Goal: Task Accomplishment & Management: Manage account settings

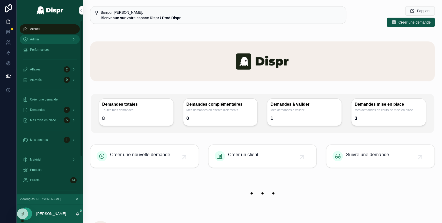
click at [48, 41] on div "Admin" at bounding box center [50, 39] width 54 height 8
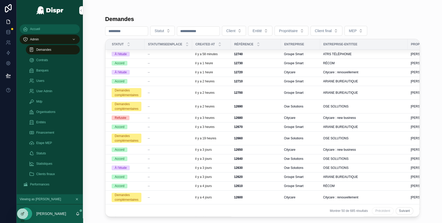
click at [48, 29] on div "Accueil" at bounding box center [50, 29] width 54 height 8
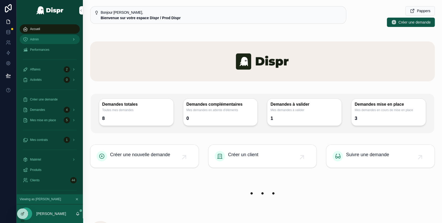
click at [48, 35] on link "Admin" at bounding box center [50, 39] width 60 height 9
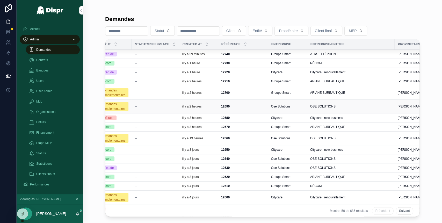
scroll to position [0, 6]
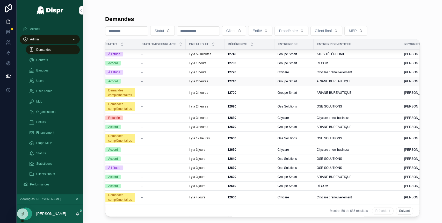
click at [152, 81] on div "--" at bounding box center [161, 81] width 41 height 4
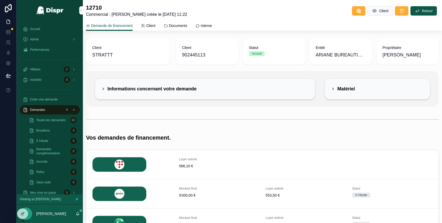
scroll to position [110, 0]
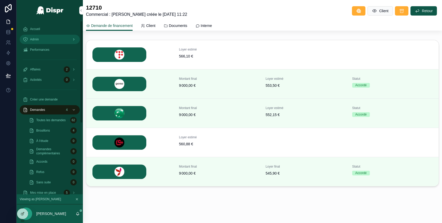
click at [43, 41] on div "Admin" at bounding box center [50, 39] width 54 height 8
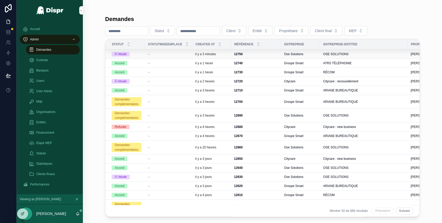
click at [140, 54] on div "À l'étude" at bounding box center [126, 54] width 30 height 5
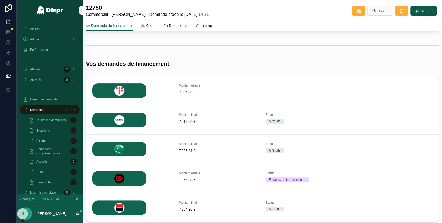
scroll to position [110, 0]
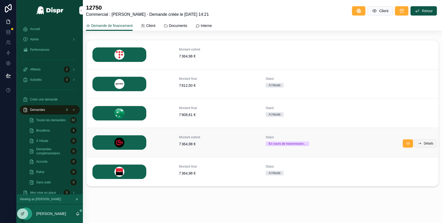
click at [420, 145] on button "Détails" at bounding box center [425, 143] width 23 height 8
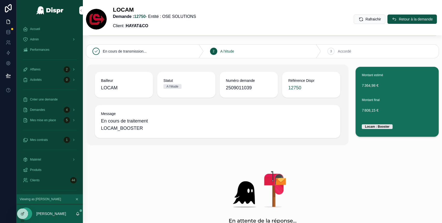
scroll to position [25, 0]
click at [398, 19] on span "Retour à la demande" at bounding box center [415, 19] width 34 height 5
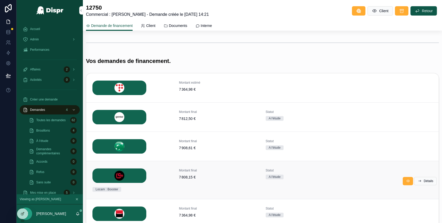
scroll to position [77, 0]
click at [41, 37] on div "Admin" at bounding box center [50, 39] width 54 height 8
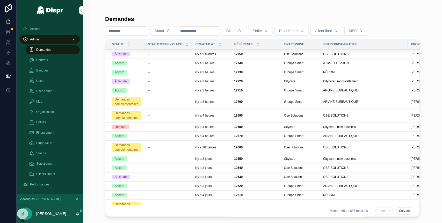
click at [141, 54] on div "À l'étude" at bounding box center [126, 54] width 30 height 5
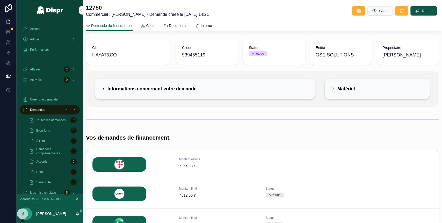
scroll to position [119, 0]
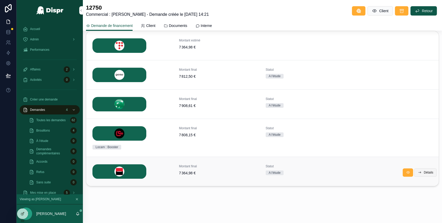
click at [423, 171] on span "Détails" at bounding box center [428, 172] width 10 height 4
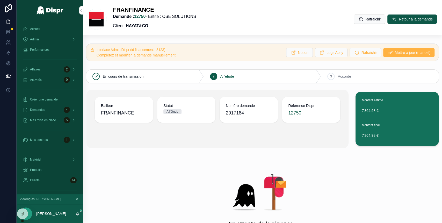
click at [387, 54] on icon "scrollable content" at bounding box center [389, 52] width 5 height 5
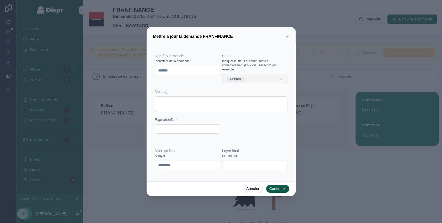
click at [254, 76] on button "A l'étude" at bounding box center [254, 79] width 65 height 10
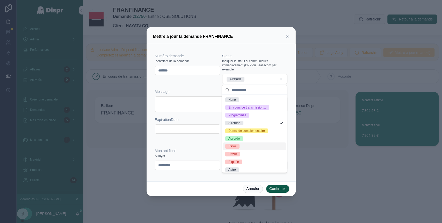
click at [238, 148] on span "Refus" at bounding box center [232, 146] width 14 height 5
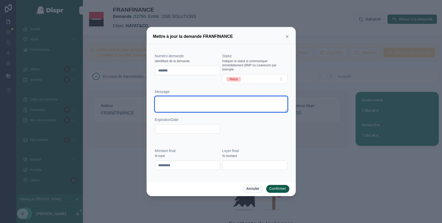
click at [182, 104] on textarea at bounding box center [221, 104] width 132 height 16
type textarea "**********"
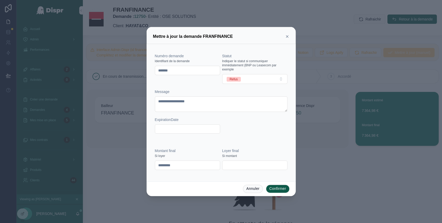
click at [279, 189] on button "Confirmer" at bounding box center [278, 188] width 24 height 8
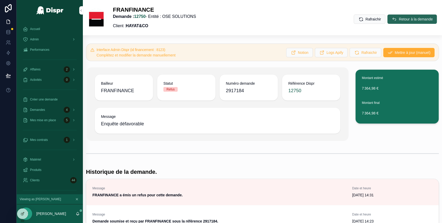
click at [404, 19] on span "Retour à la demande" at bounding box center [415, 19] width 34 height 5
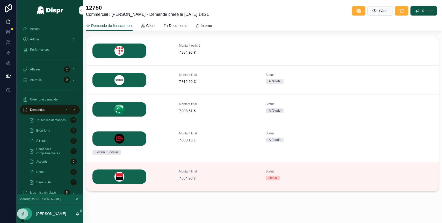
scroll to position [119, 0]
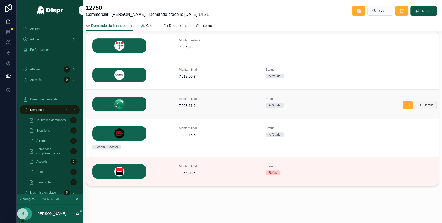
click at [423, 105] on span "Détails" at bounding box center [428, 105] width 10 height 4
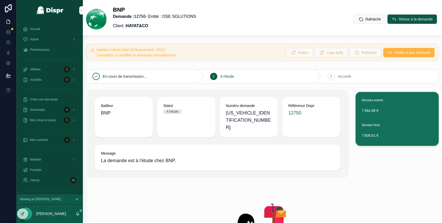
click at [394, 54] on span "Mettre à jour (manuel)" at bounding box center [412, 52] width 36 height 5
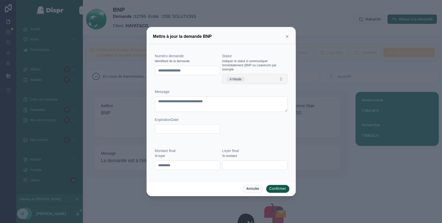
click at [254, 75] on button "A l'étude" at bounding box center [254, 79] width 65 height 10
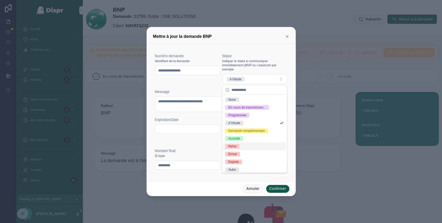
click at [238, 148] on span "Refus" at bounding box center [232, 146] width 14 height 5
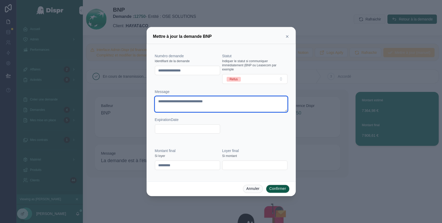
drag, startPoint x: 226, startPoint y: 103, endPoint x: 156, endPoint y: 103, distance: 69.8
click at [156, 103] on textarea "**********" at bounding box center [221, 104] width 132 height 16
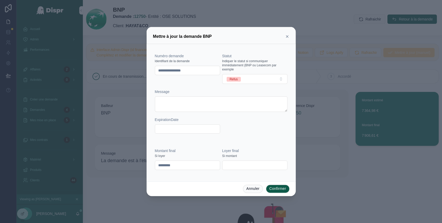
drag, startPoint x: 202, startPoint y: 68, endPoint x: 140, endPoint y: 72, distance: 61.9
click at [140, 72] on div "**********" at bounding box center [221, 111] width 442 height 223
type input "**********"
click at [277, 187] on button "Confirmer" at bounding box center [278, 188] width 24 height 8
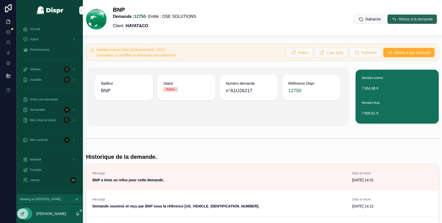
click at [398, 19] on span "Retour à la demande" at bounding box center [415, 19] width 34 height 5
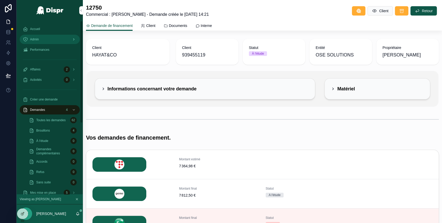
click at [50, 39] on div "Admin" at bounding box center [50, 39] width 54 height 8
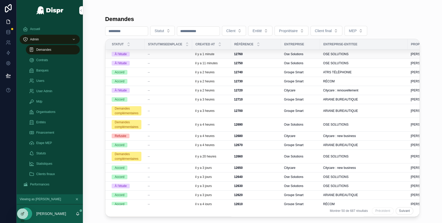
click at [172, 53] on div "--" at bounding box center [167, 54] width 41 height 4
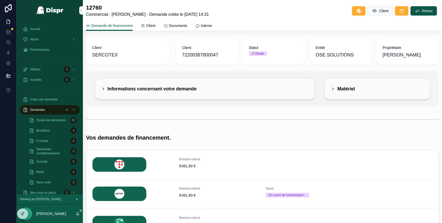
click at [101, 87] on icon "scrollable content" at bounding box center [103, 89] width 4 height 4
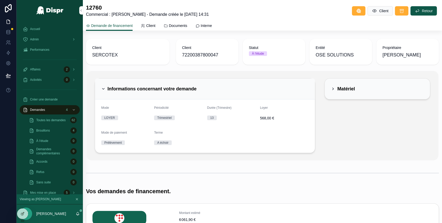
click at [101, 87] on icon "scrollable content" at bounding box center [103, 89] width 4 height 4
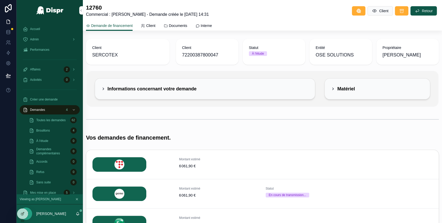
click at [331, 91] on div "Matériel" at bounding box center [343, 89] width 24 height 8
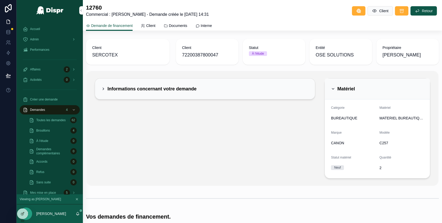
click at [331, 88] on icon "scrollable content" at bounding box center [333, 89] width 4 height 4
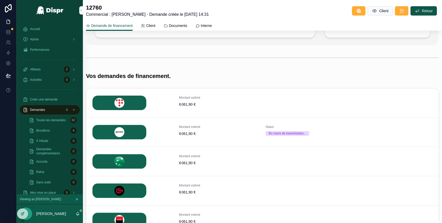
scroll to position [59, 0]
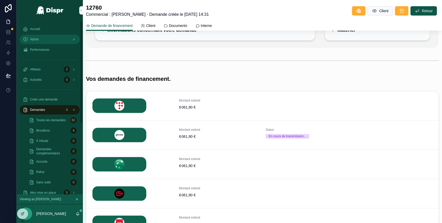
click at [49, 42] on div "Admin" at bounding box center [50, 39] width 54 height 8
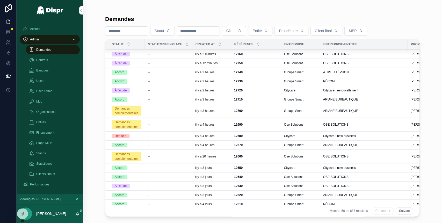
click at [141, 56] on div "À l'étude" at bounding box center [126, 54] width 30 height 5
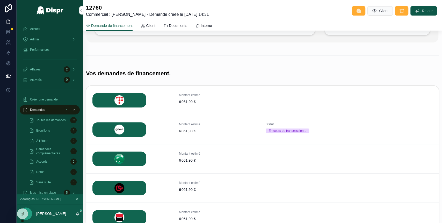
scroll to position [61, 0]
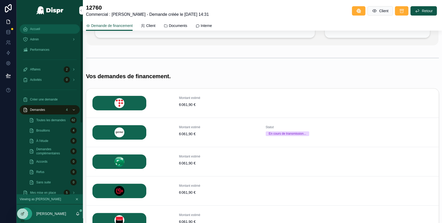
click at [44, 29] on div "Accueil" at bounding box center [50, 29] width 54 height 8
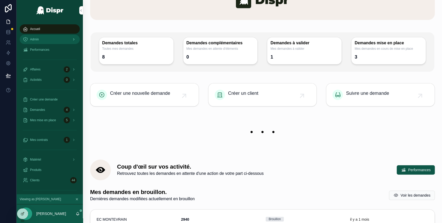
click at [52, 39] on div "Admin" at bounding box center [50, 39] width 54 height 8
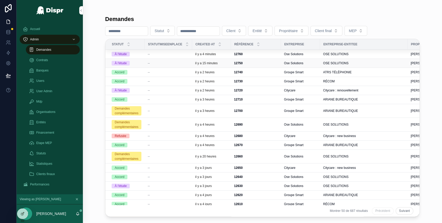
click at [170, 62] on div "--" at bounding box center [167, 63] width 41 height 4
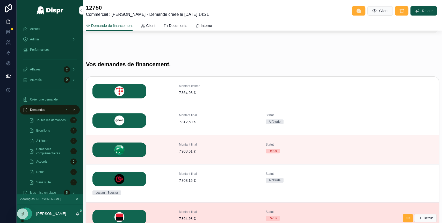
scroll to position [70, 0]
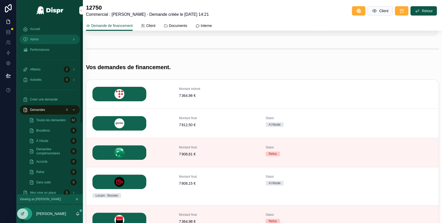
click at [54, 36] on div "Admin" at bounding box center [50, 39] width 54 height 8
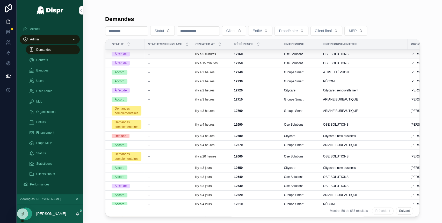
click at [166, 51] on td "--" at bounding box center [167, 54] width 47 height 9
click at [141, 55] on div "À l'étude" at bounding box center [126, 54] width 30 height 5
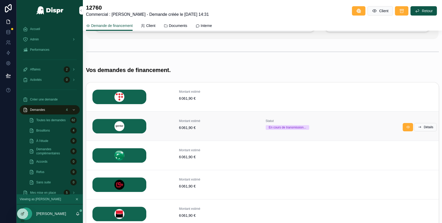
scroll to position [65, 0]
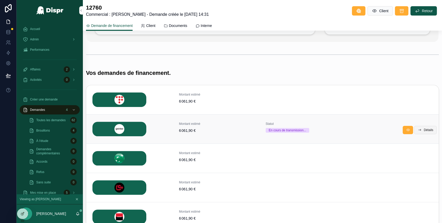
click at [427, 128] on span "Détails" at bounding box center [428, 130] width 10 height 4
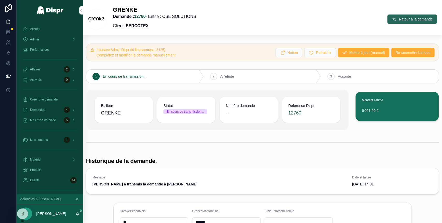
click at [387, 18] on button "Retour à la demande" at bounding box center [411, 18] width 49 height 9
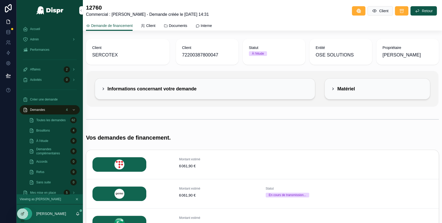
click at [106, 87] on div "Informations concernant votre demande" at bounding box center [148, 89] width 95 height 8
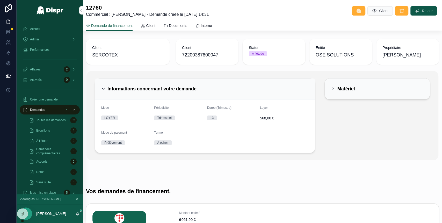
click at [331, 87] on icon "scrollable content" at bounding box center [333, 89] width 4 height 4
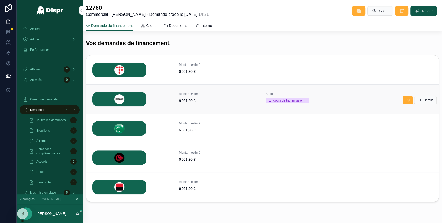
scroll to position [173, 0]
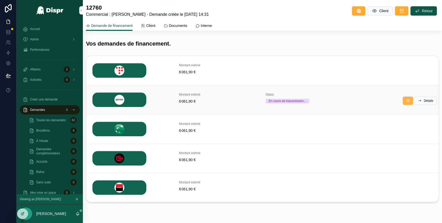
click at [402, 100] on button "scrollable content" at bounding box center [407, 100] width 10 height 8
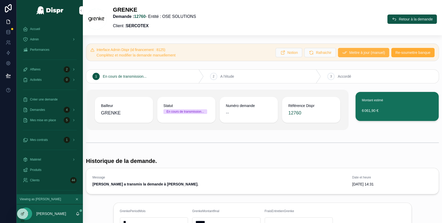
click at [353, 51] on span "Mettre à jour (manuel)" at bounding box center [367, 52] width 36 height 5
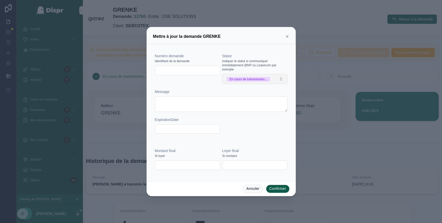
click at [267, 78] on div "En cours de transmission..." at bounding box center [248, 79] width 38 height 5
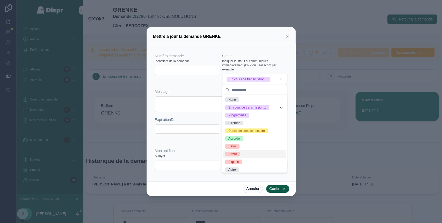
click at [242, 158] on div "Erreur" at bounding box center [254, 154] width 63 height 8
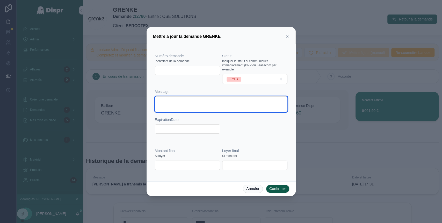
click at [174, 101] on textarea at bounding box center [221, 104] width 132 height 16
type textarea "**********"
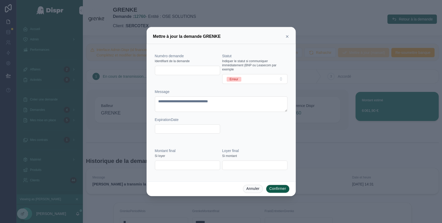
click at [272, 138] on div "**********" at bounding box center [221, 95] width 132 height 85
click at [277, 189] on button "Confirmer" at bounding box center [278, 188] width 24 height 8
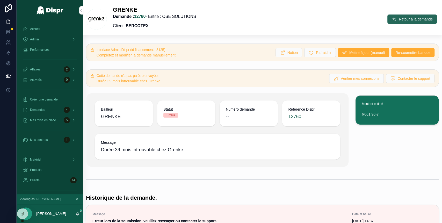
click at [398, 16] on button "Retour à la demande" at bounding box center [411, 18] width 49 height 9
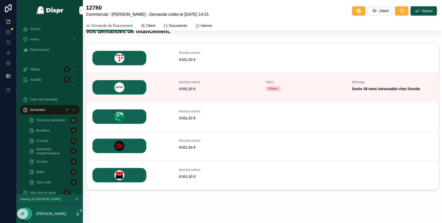
scroll to position [191, 0]
